Goal: Information Seeking & Learning: Learn about a topic

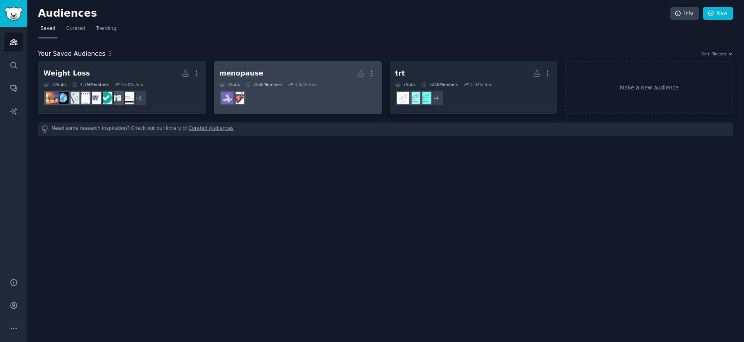
click at [285, 69] on h2 "menopause More" at bounding box center [297, 74] width 157 height 14
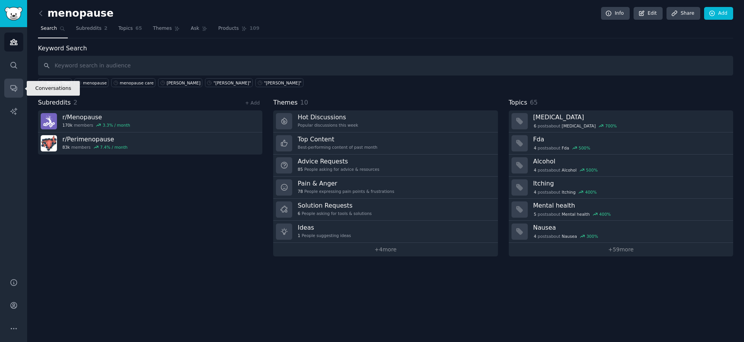
click at [11, 88] on icon "Sidebar" at bounding box center [14, 88] width 8 height 8
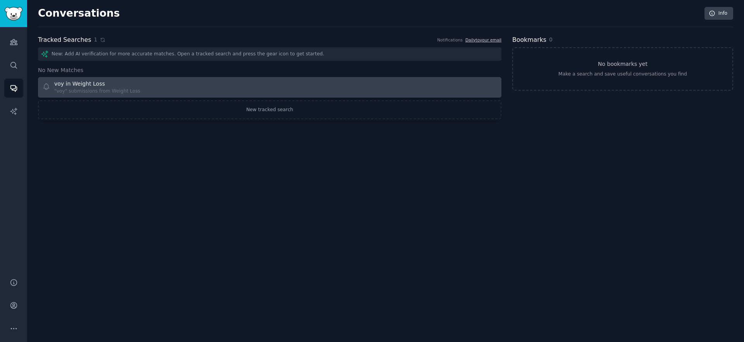
click at [121, 83] on div "voy in Weight Loss" at bounding box center [97, 84] width 86 height 8
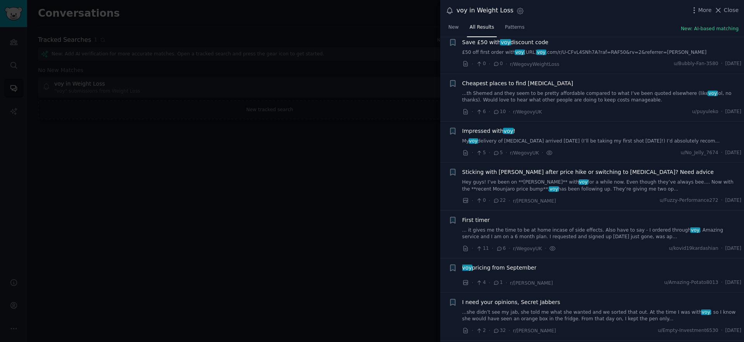
scroll to position [70, 0]
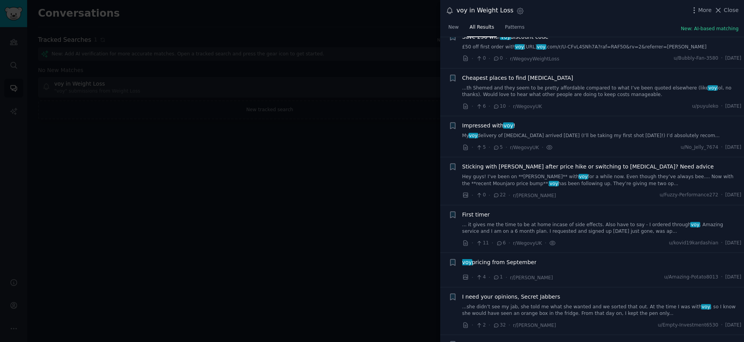
click at [549, 164] on span "Sticking with Mounjaro after price hike or switching to Wegovy? Need advice" at bounding box center [588, 167] width 252 height 8
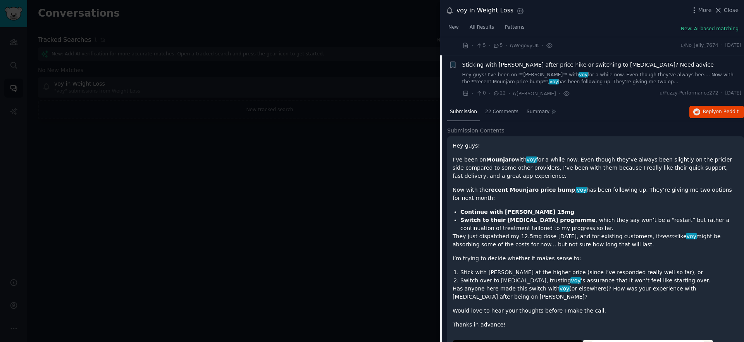
scroll to position [190, 0]
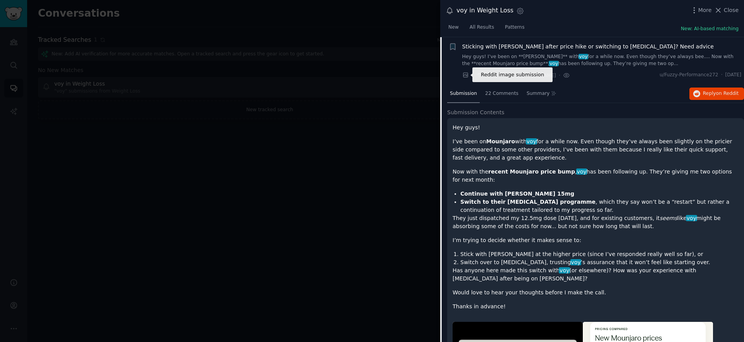
click at [465, 75] on icon at bounding box center [465, 75] width 7 height 7
